Goal: Task Accomplishment & Management: Manage account settings

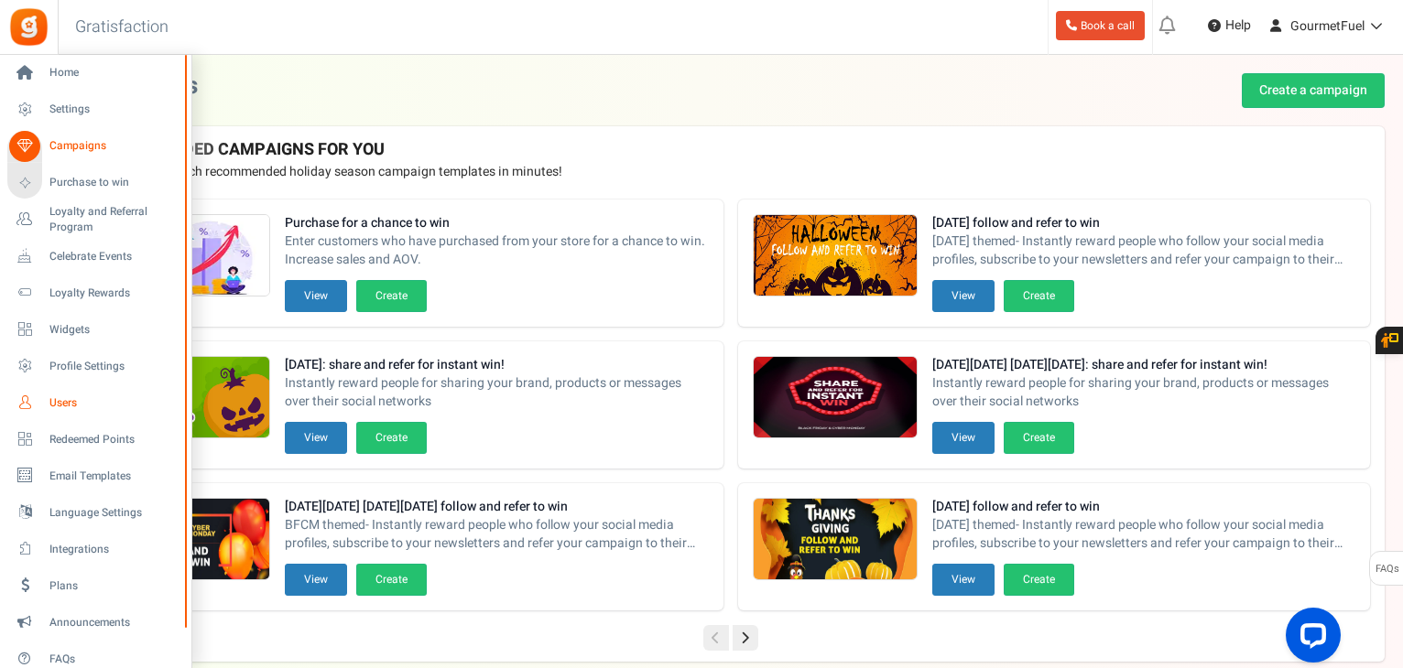
click at [67, 395] on span "Users" at bounding box center [113, 403] width 128 height 16
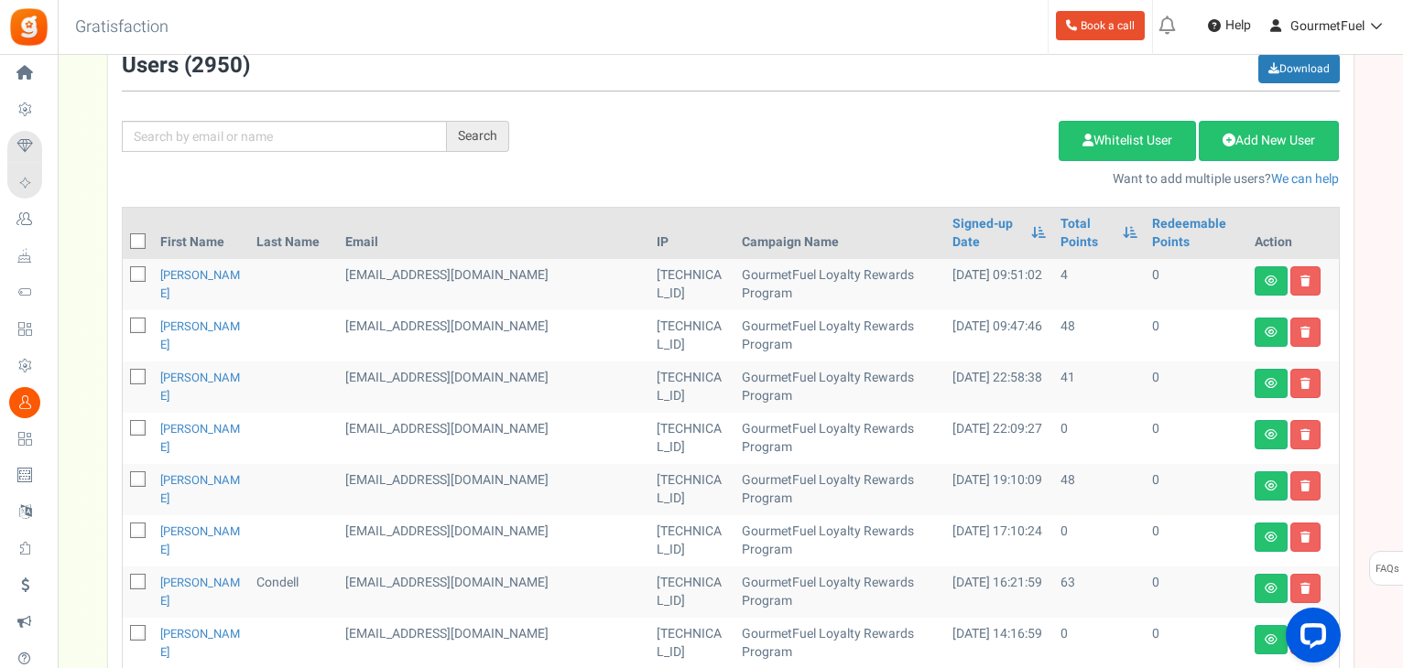
scroll to position [183, 0]
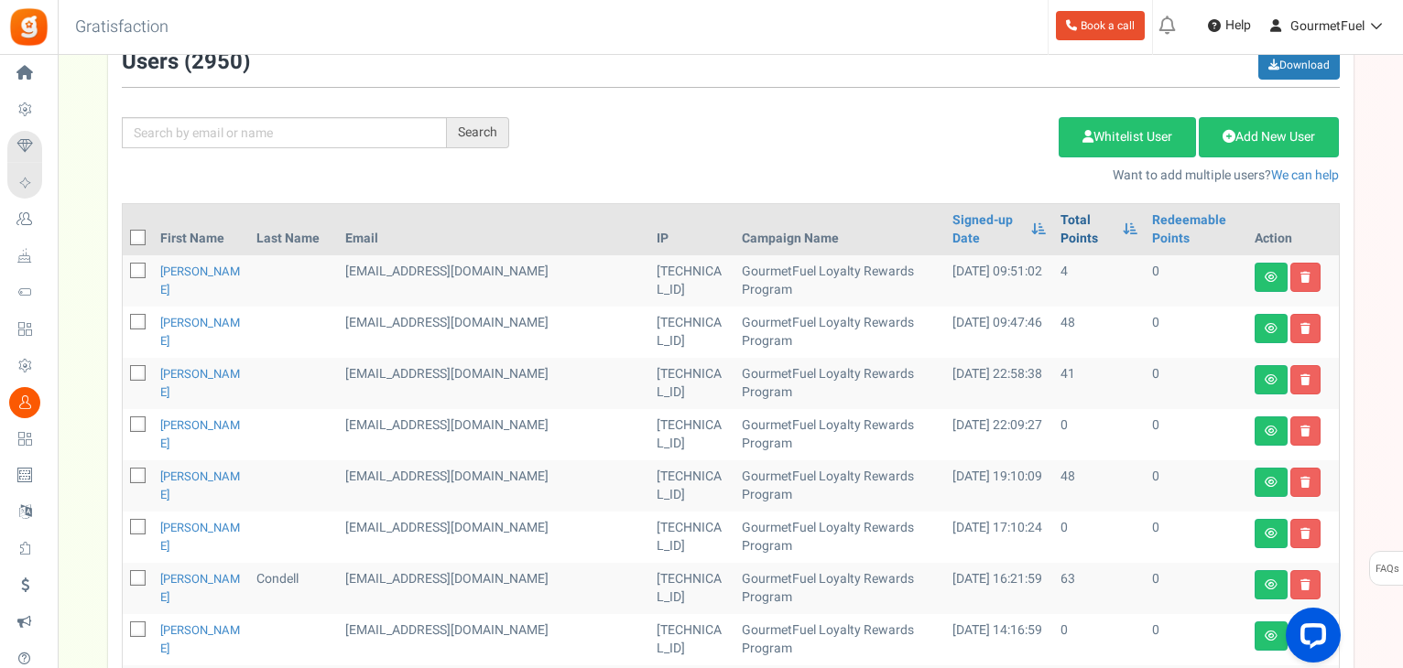
click at [1066, 221] on link "Total Points" at bounding box center [1087, 229] width 54 height 37
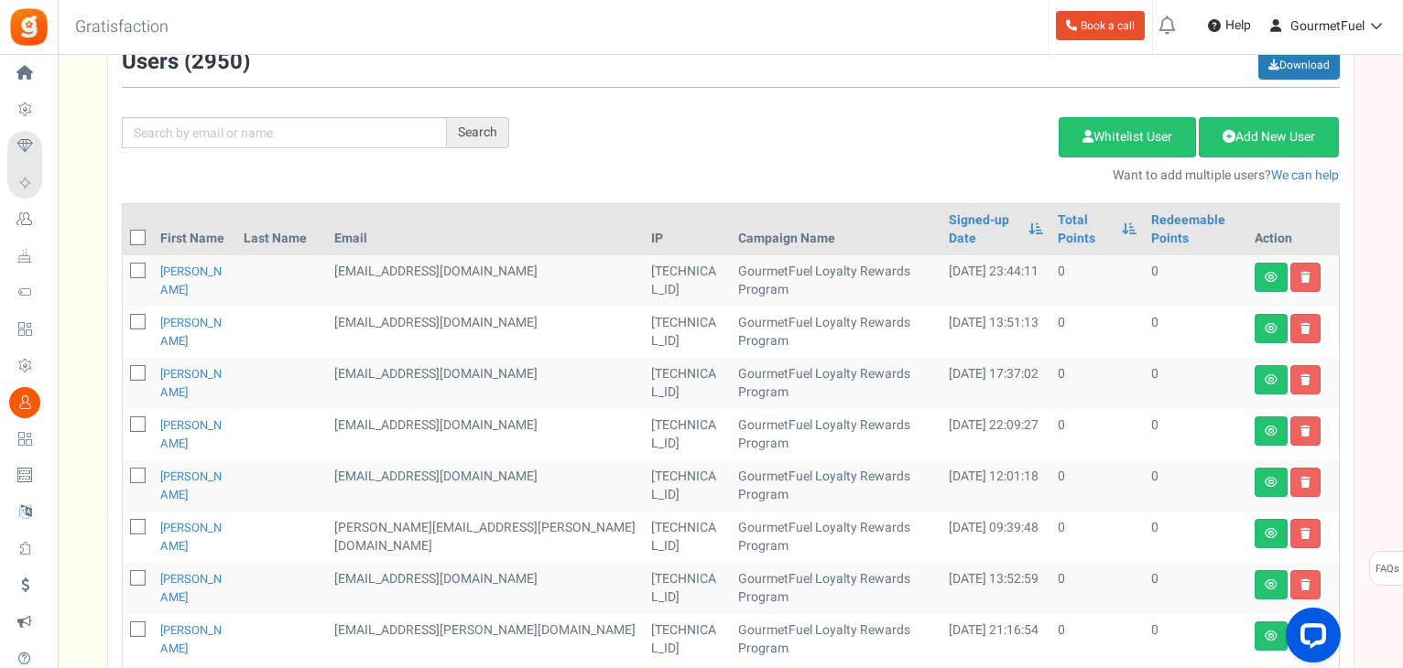
click at [135, 235] on icon at bounding box center [139, 239] width 12 height 12
click at [124, 235] on input "checkbox" at bounding box center [118, 239] width 12 height 12
checkbox input "true"
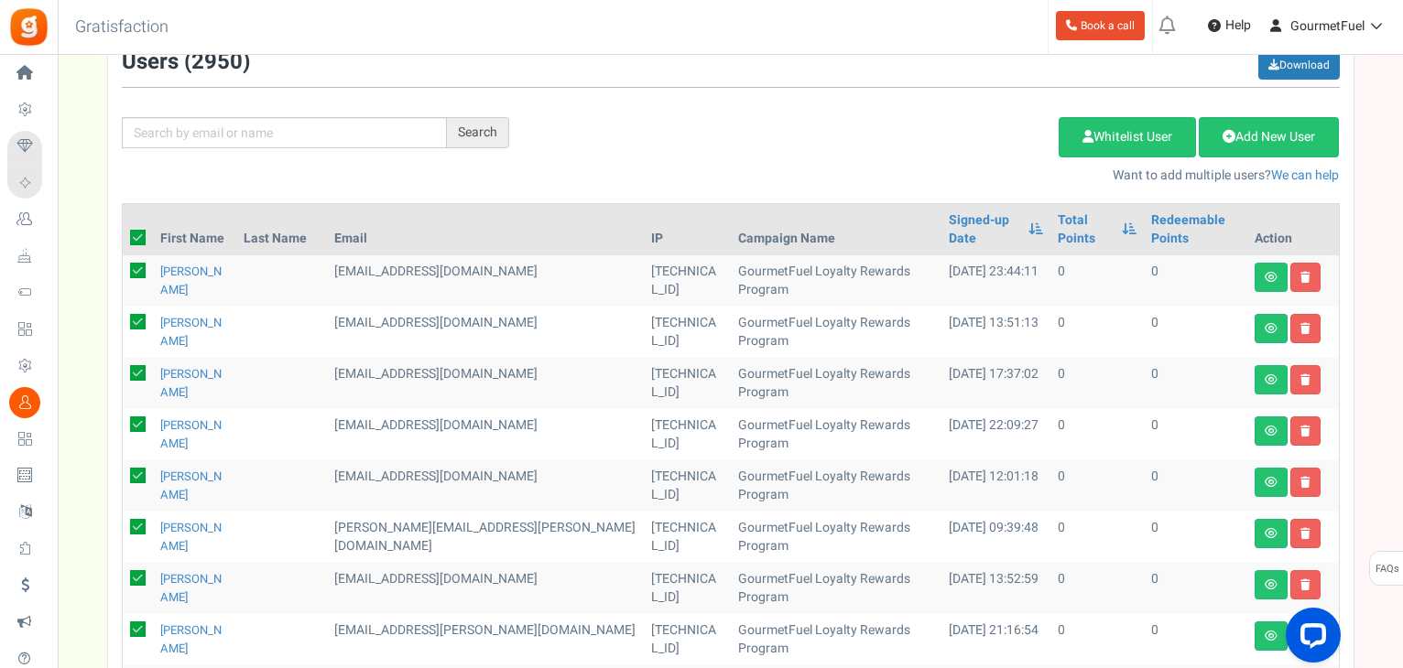
checkbox input "true"
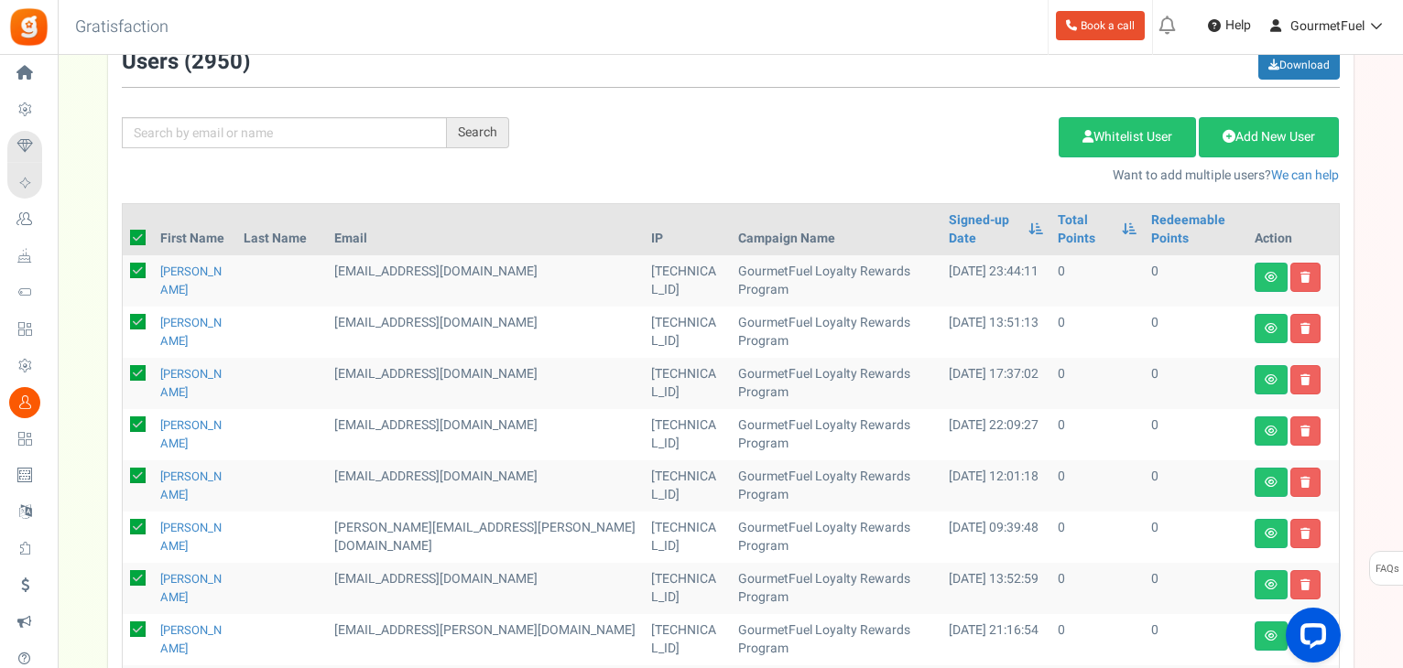
checkbox input "true"
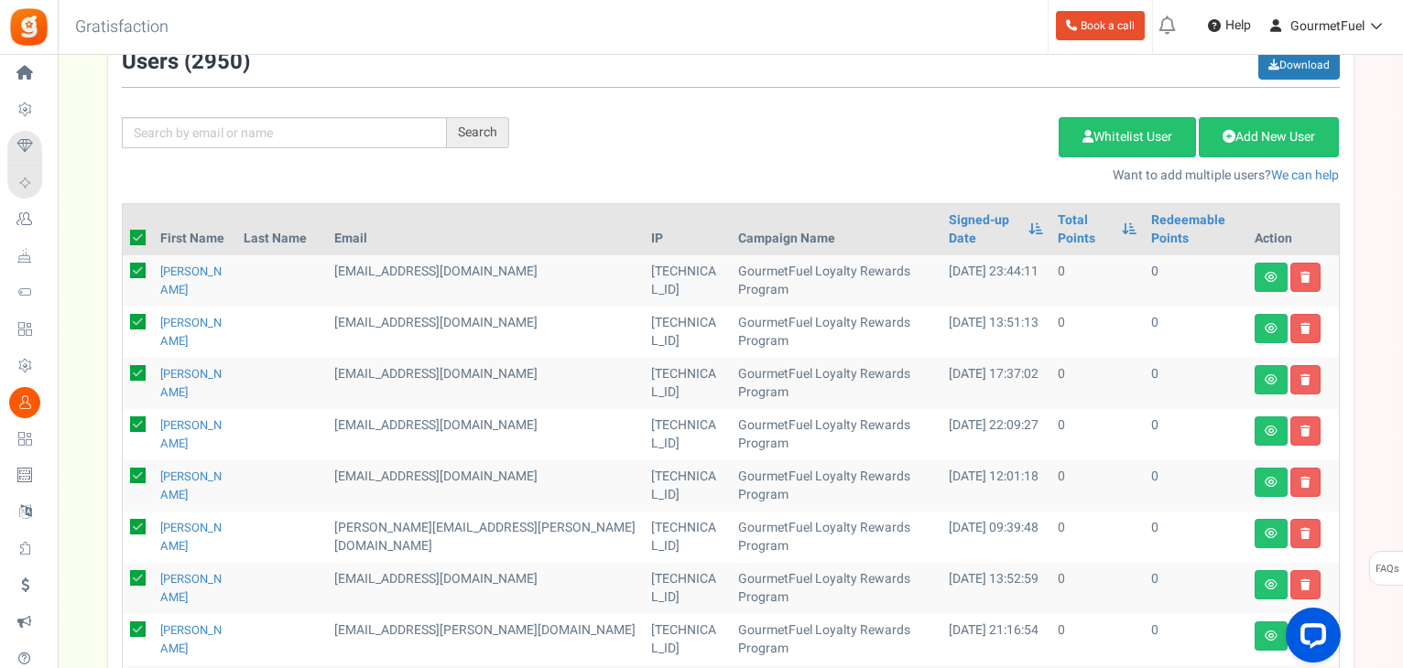
checkbox input "true"
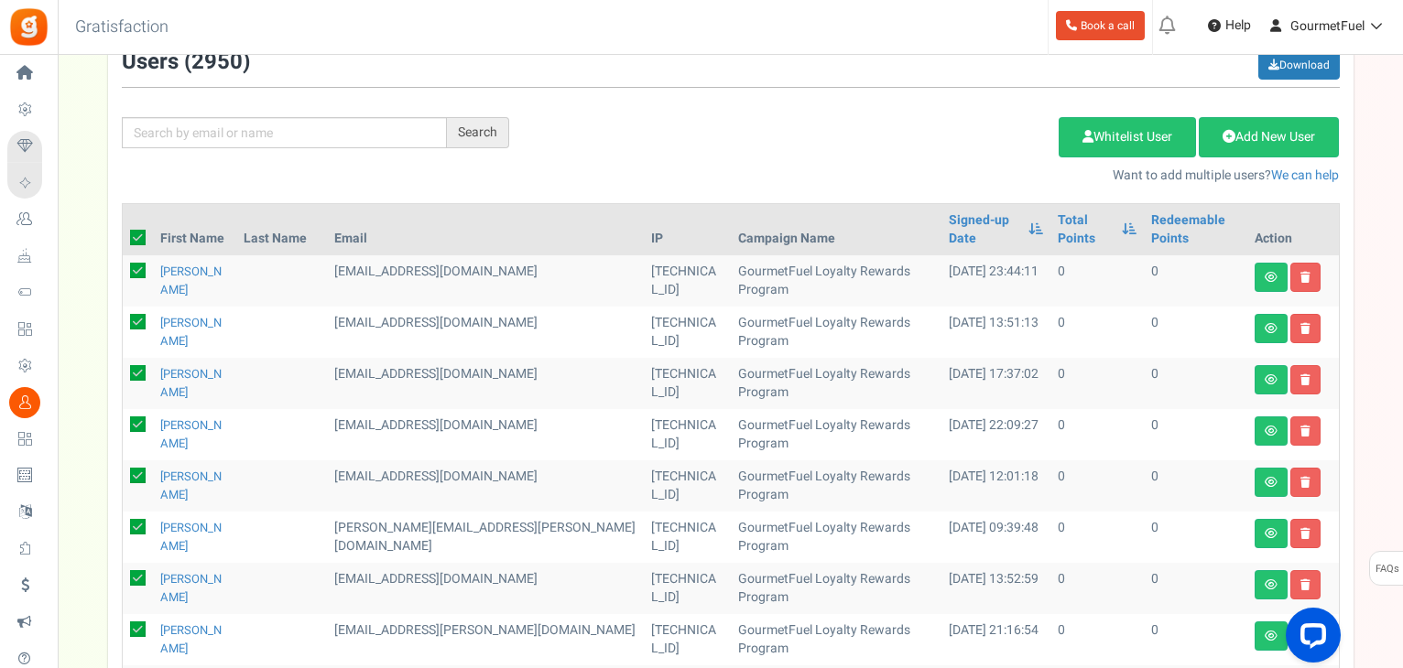
checkbox input "true"
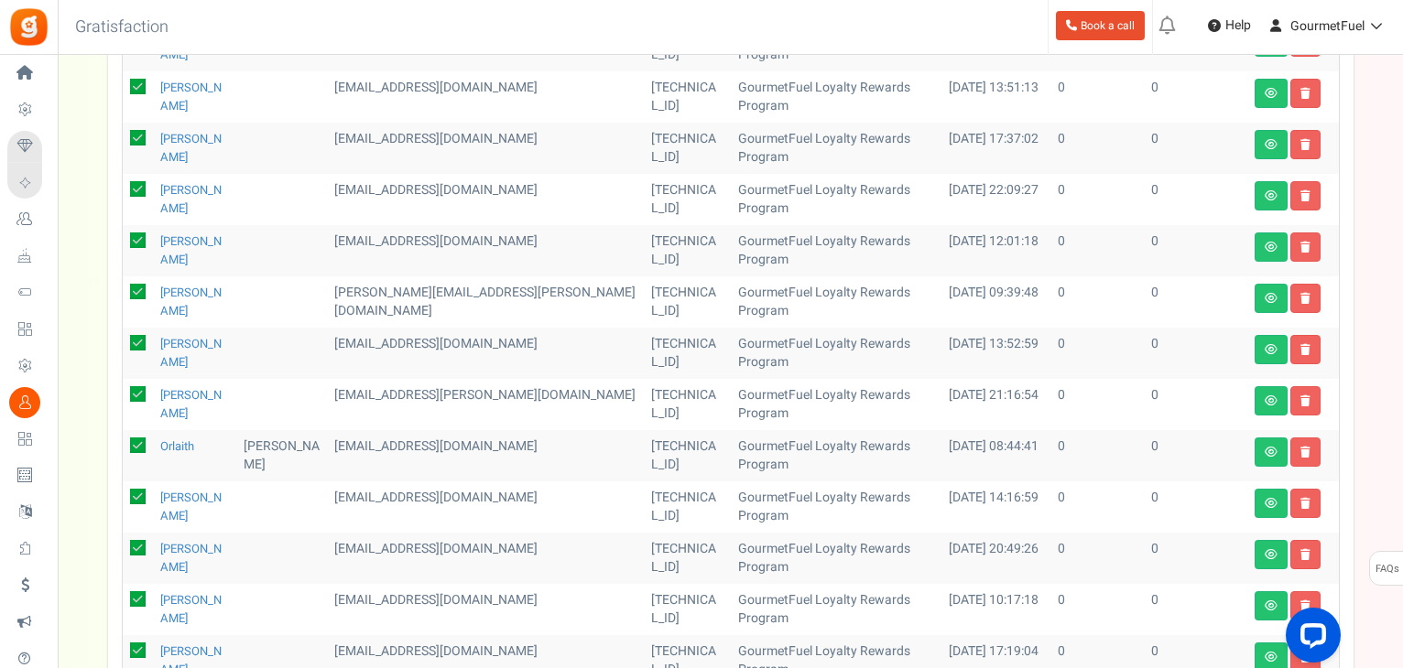
scroll to position [52, 0]
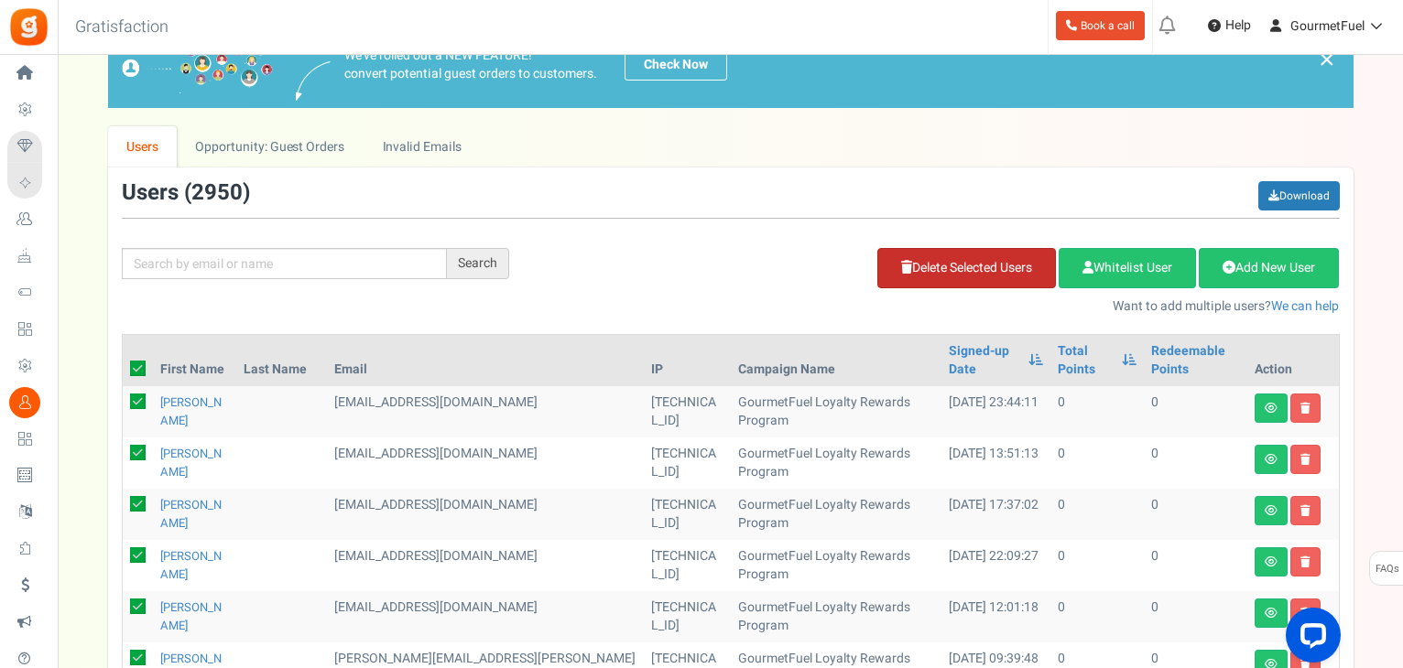
click at [961, 274] on link "Delete Selected Users" at bounding box center [966, 268] width 179 height 40
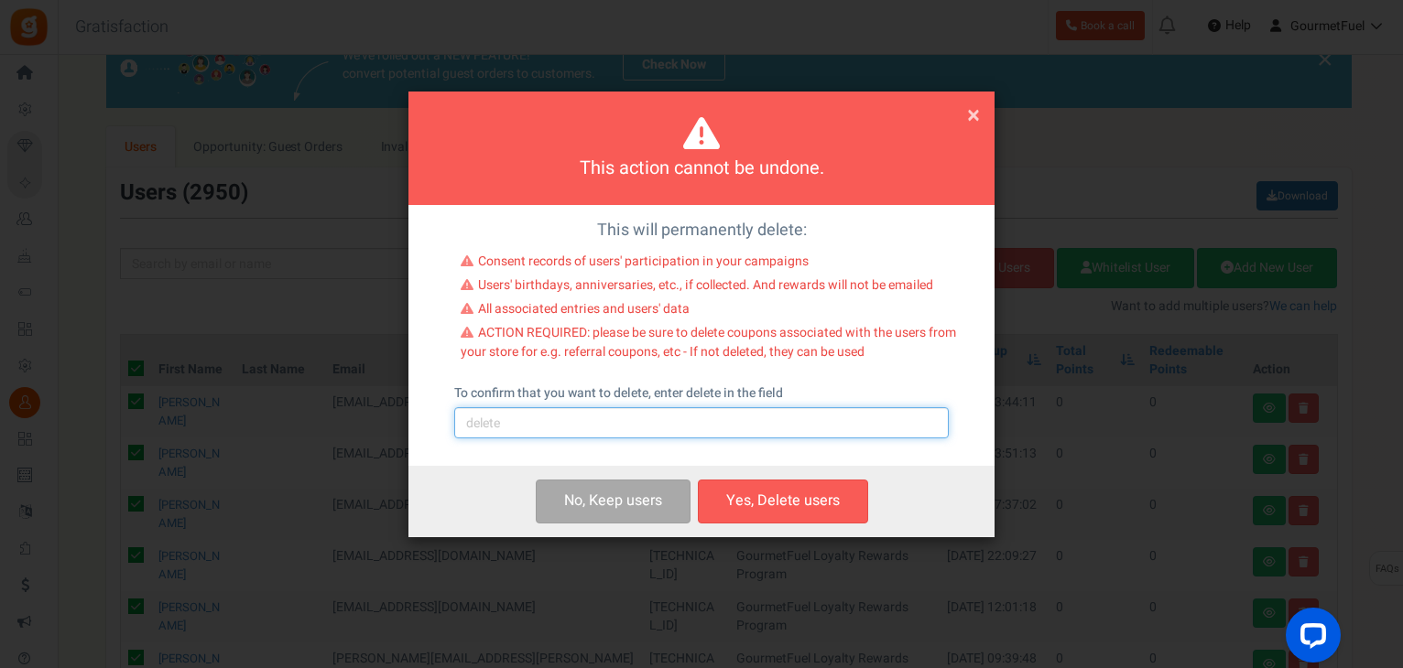
click at [507, 427] on input "text" at bounding box center [701, 422] width 494 height 31
type input "delete"
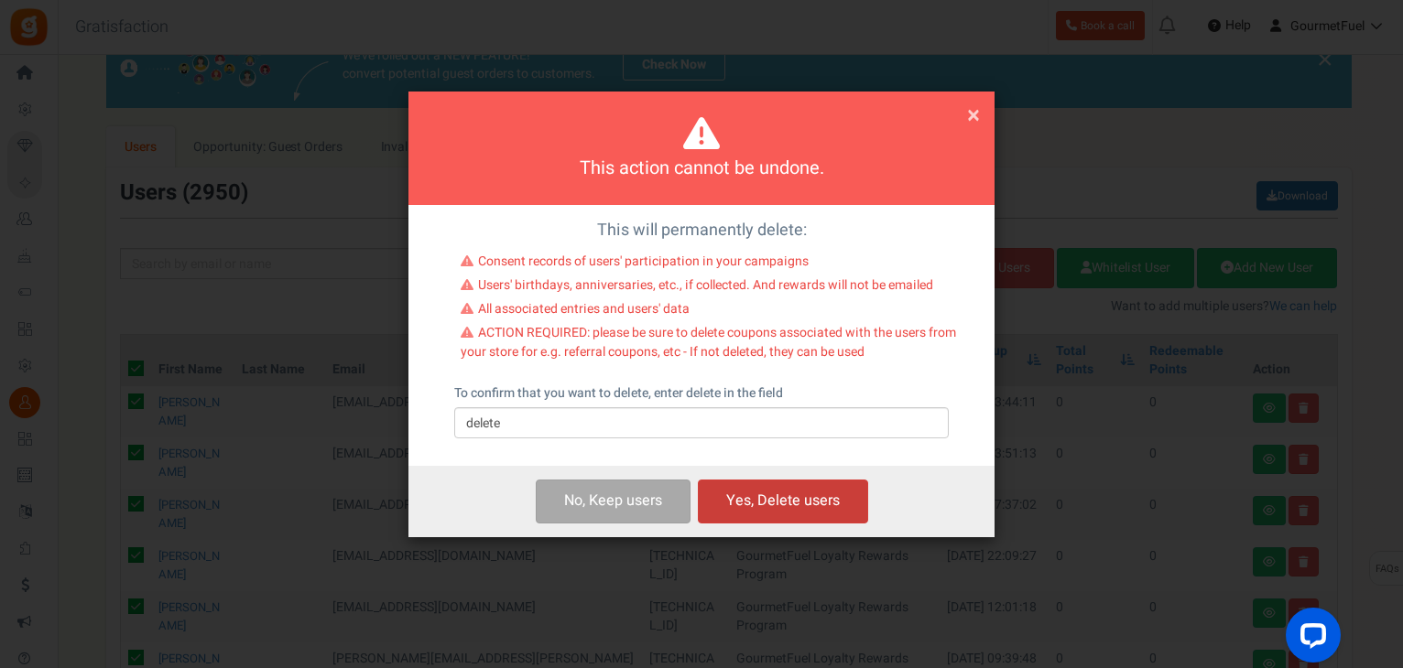
click at [792, 502] on button "Yes, Delete users" at bounding box center [783, 501] width 170 height 43
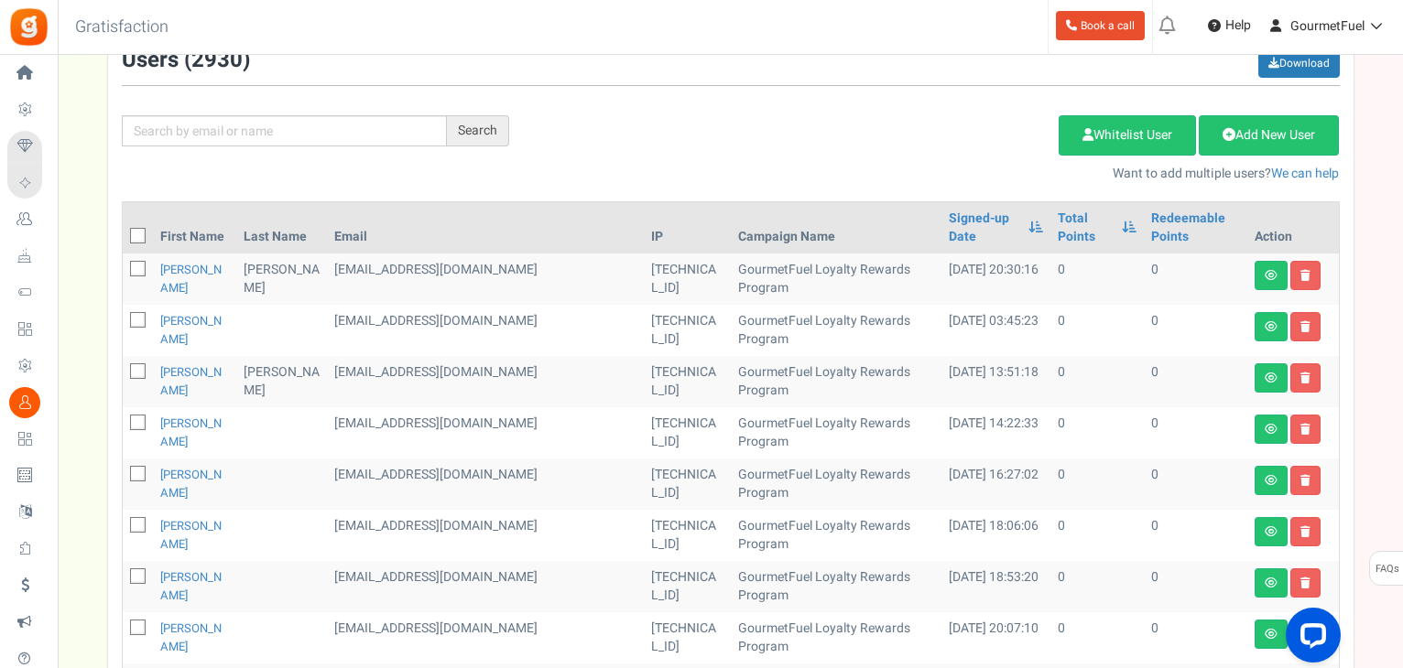
scroll to position [34, 0]
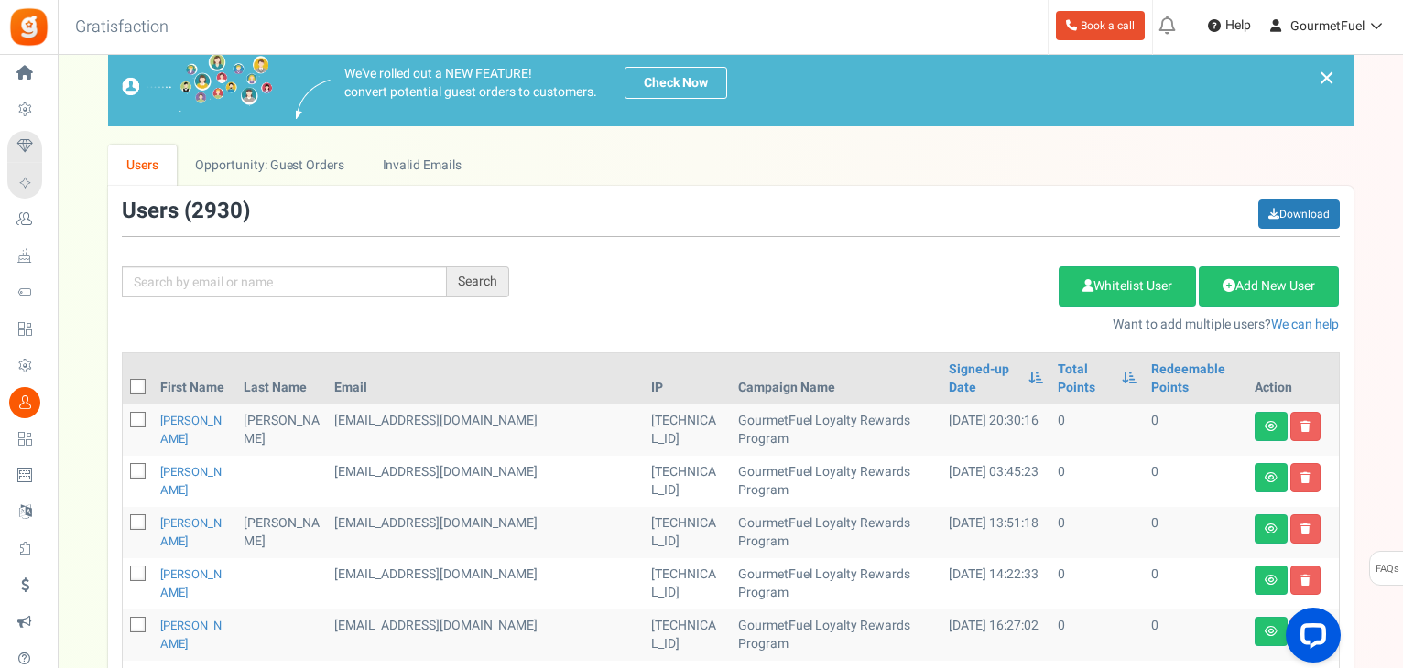
click at [137, 382] on icon at bounding box center [139, 388] width 12 height 12
click at [124, 383] on input "checkbox" at bounding box center [118, 389] width 12 height 12
checkbox input "true"
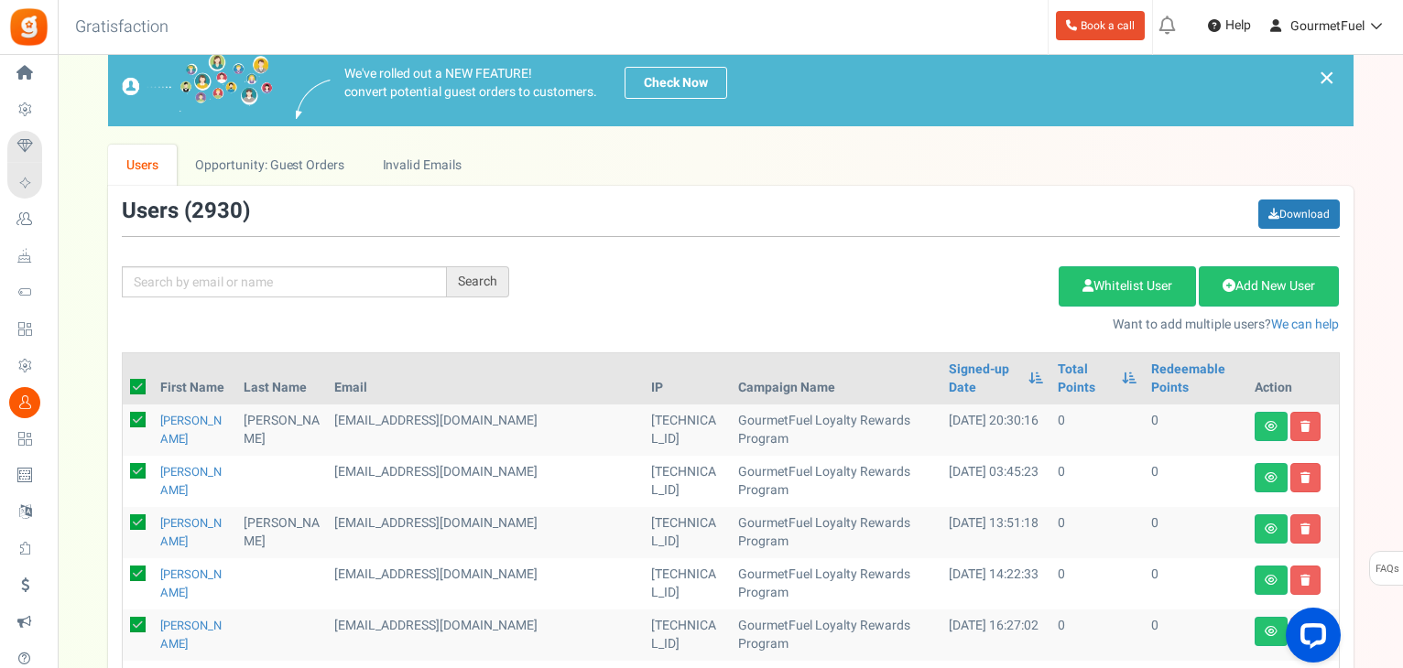
checkbox input "true"
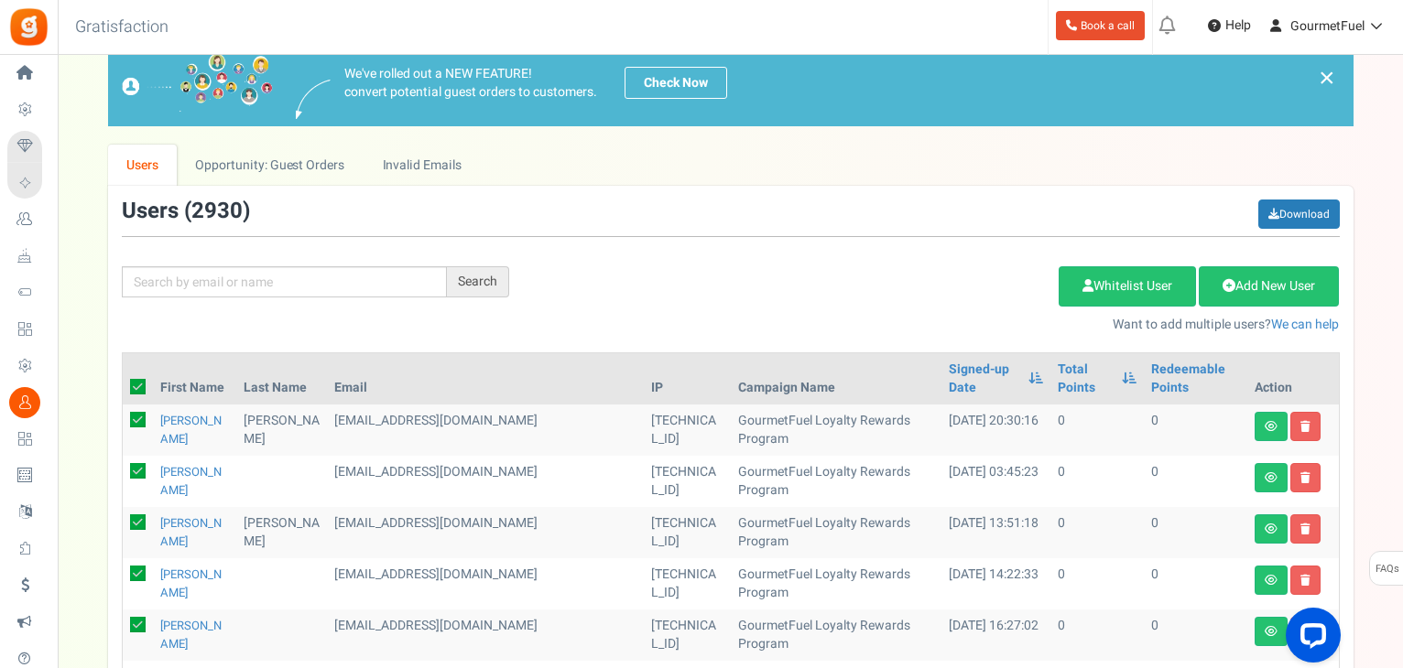
checkbox input "true"
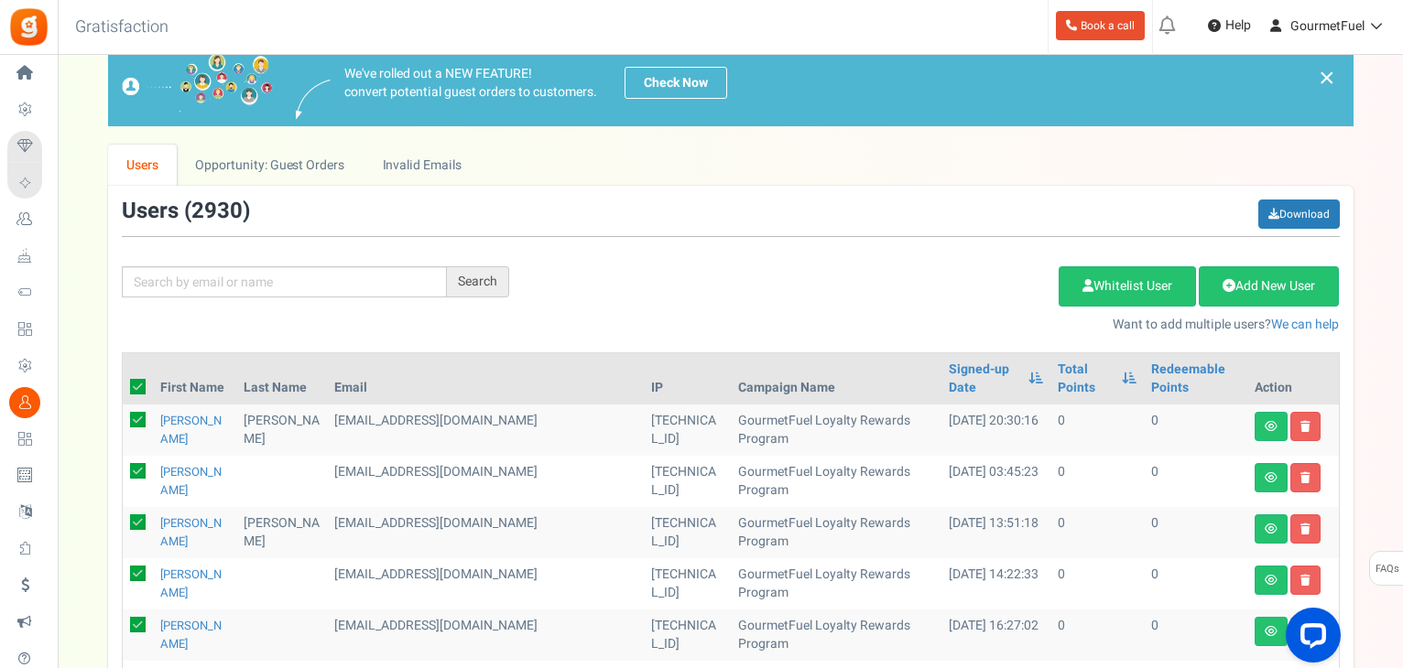
checkbox input "true"
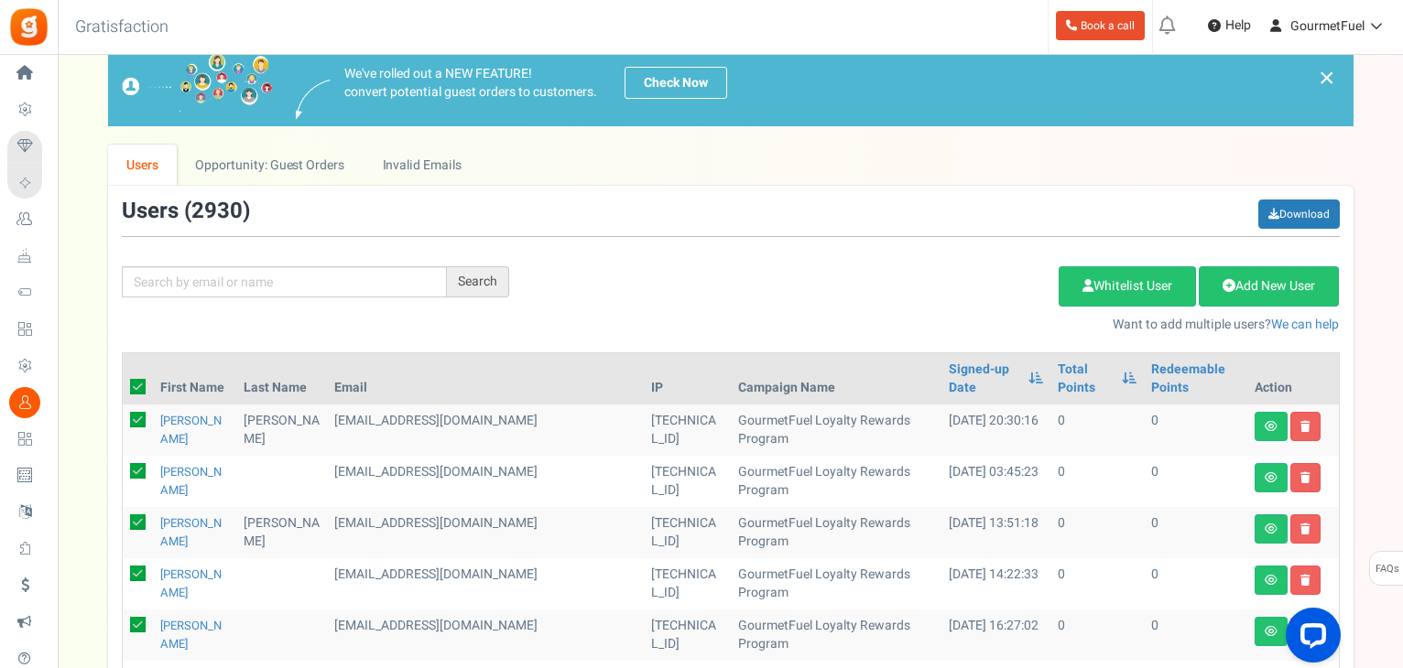
checkbox input "true"
click at [983, 274] on link "Delete Selected Users" at bounding box center [966, 286] width 179 height 40
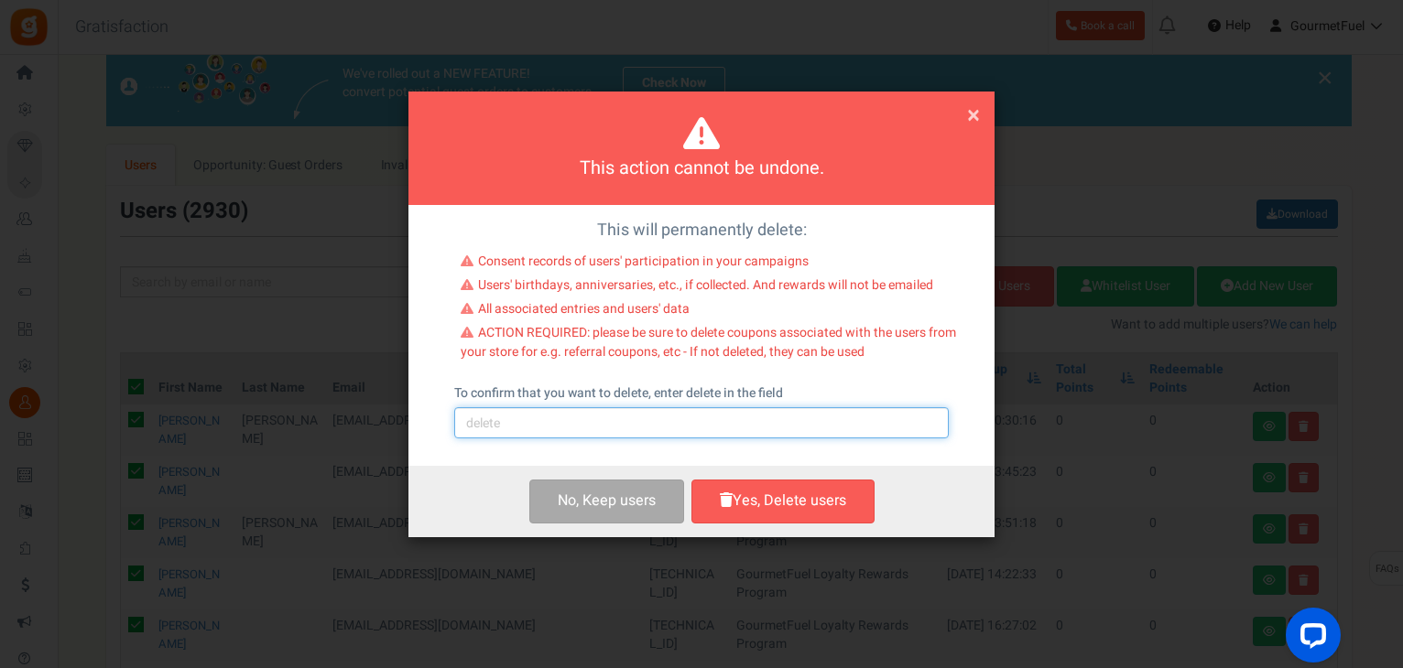
drag, startPoint x: 544, startPoint y: 426, endPoint x: 542, endPoint y: 438, distance: 12.0
click at [544, 426] on input "text" at bounding box center [701, 422] width 494 height 31
type input "delete"
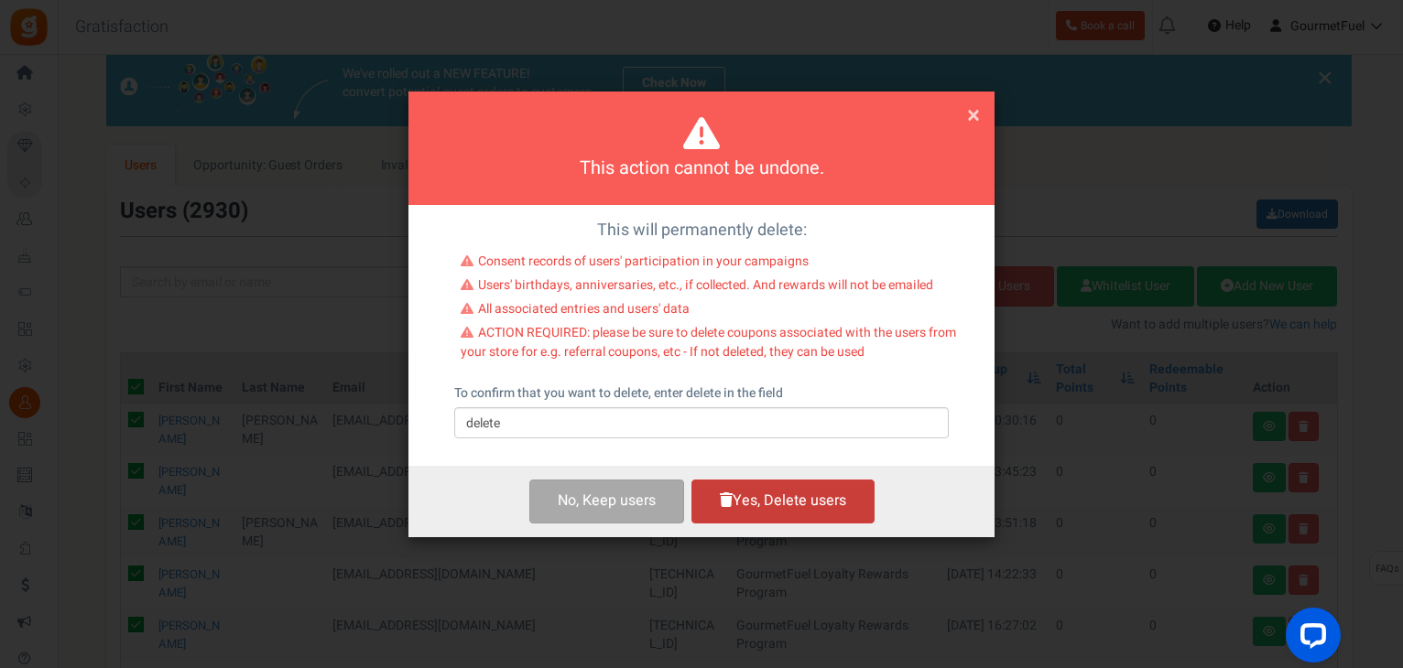
click at [775, 506] on button "Yes, Delete users" at bounding box center [782, 501] width 183 height 43
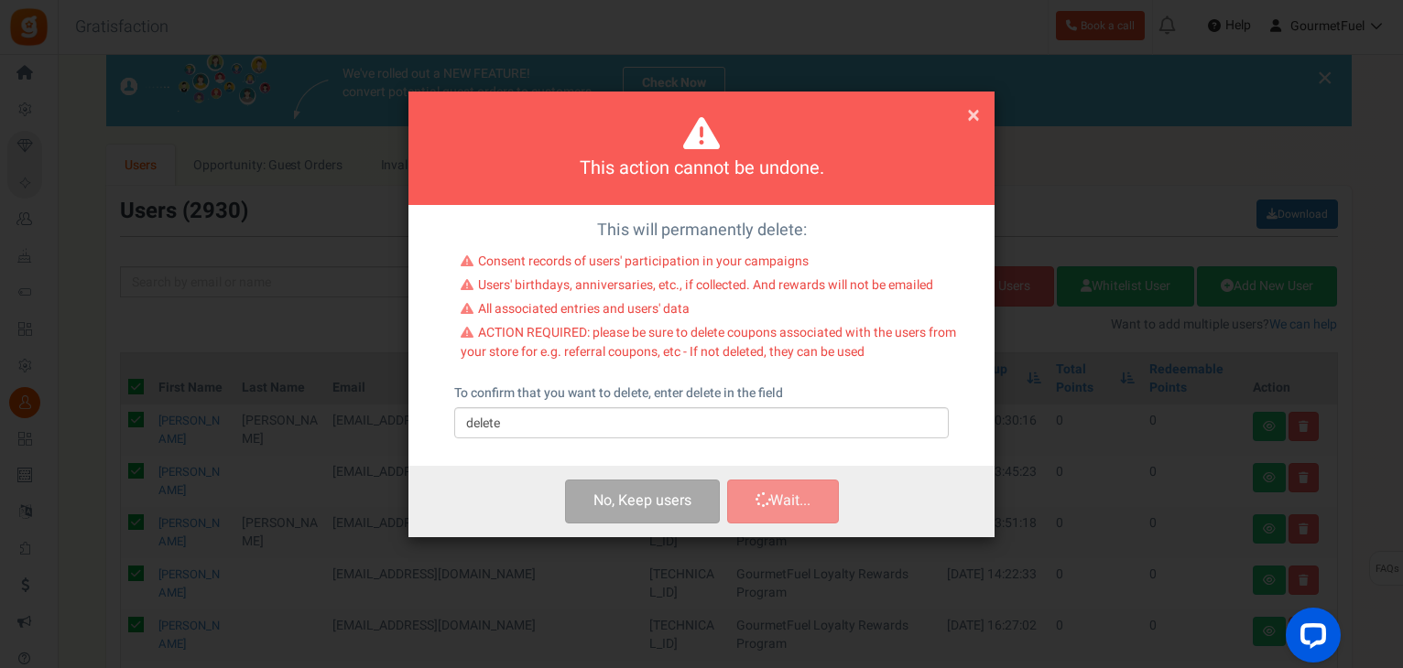
checkbox input "false"
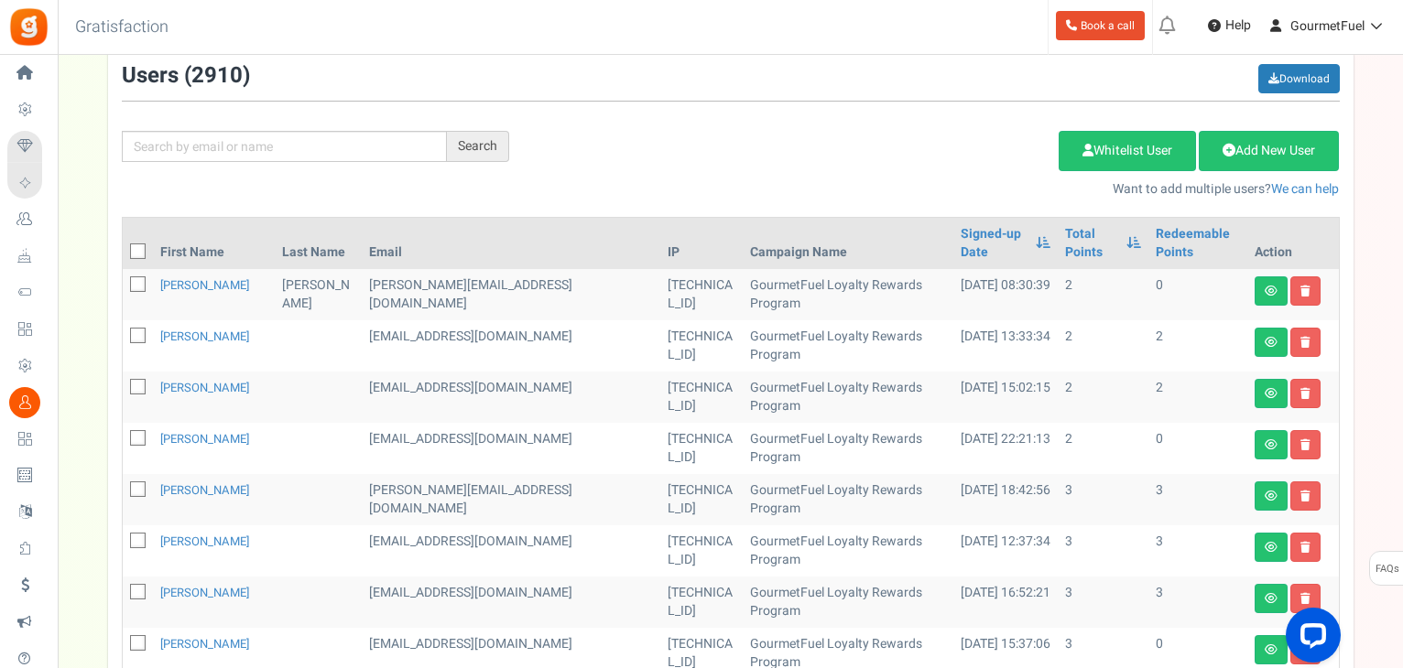
scroll to position [0, 0]
